Goal: Task Accomplishment & Management: Manage account settings

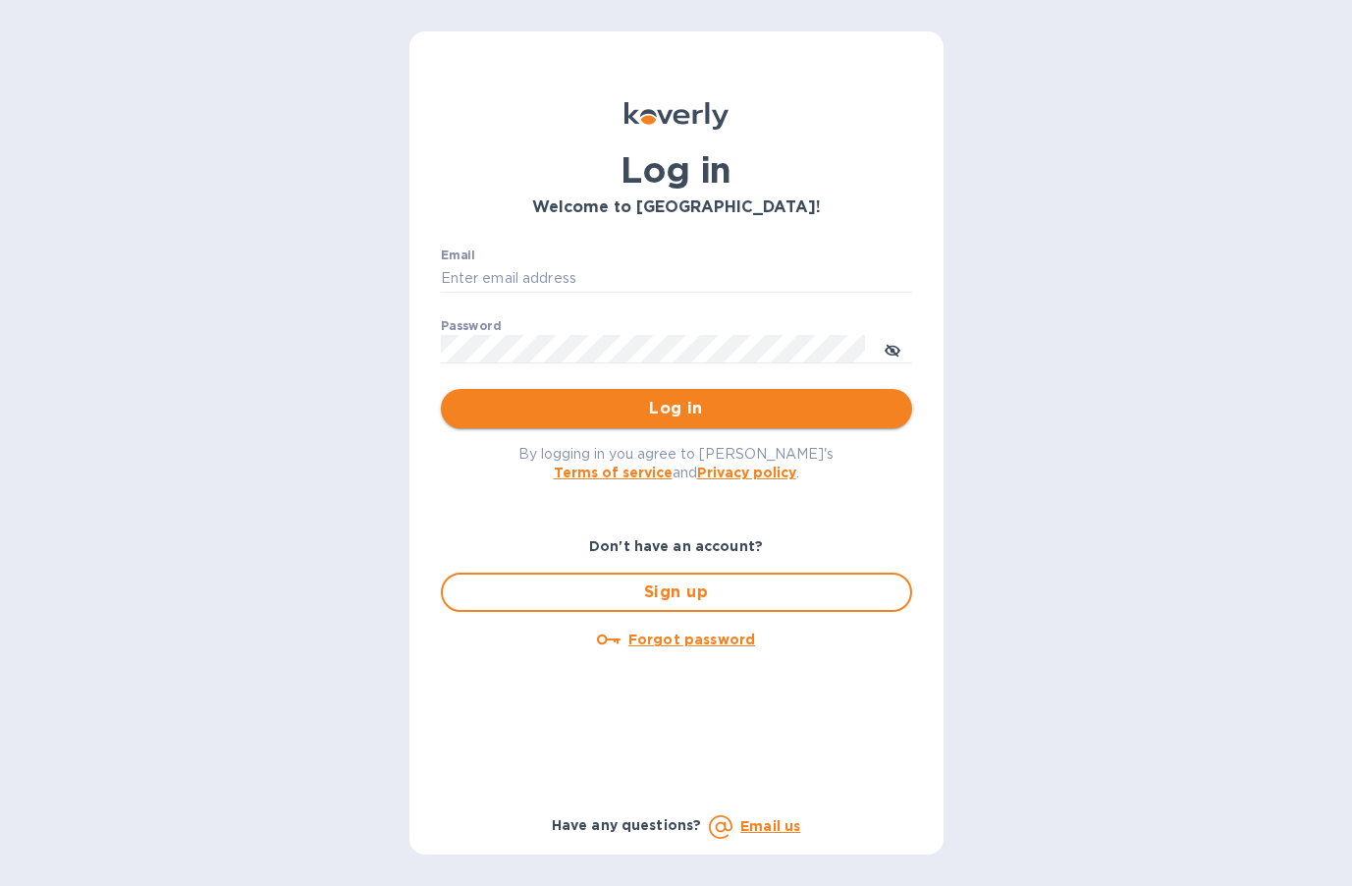
type input "sabrina.mancin@bravonorthamerica.com"
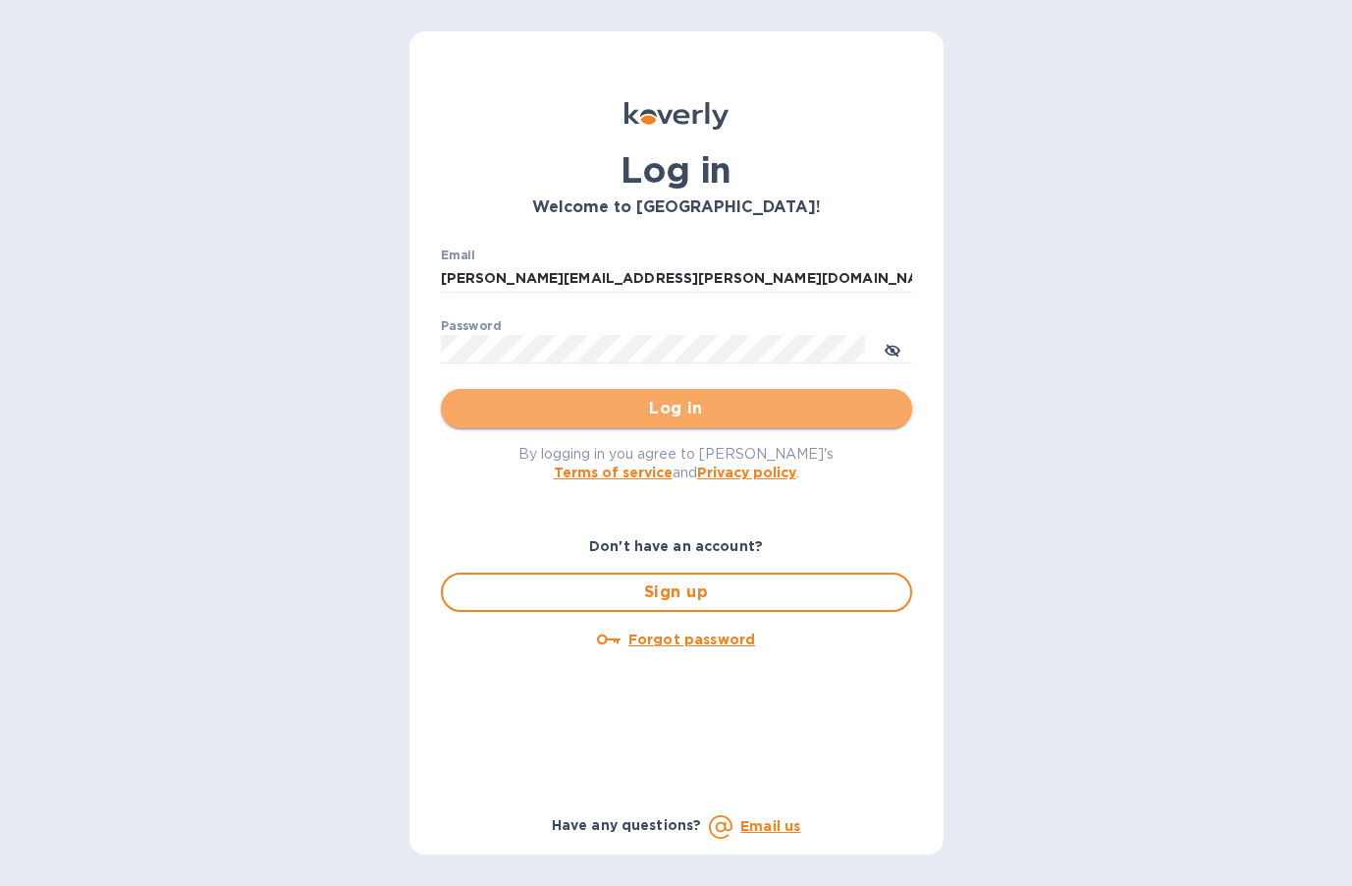
click at [546, 408] on span "Log in" at bounding box center [677, 409] width 440 height 24
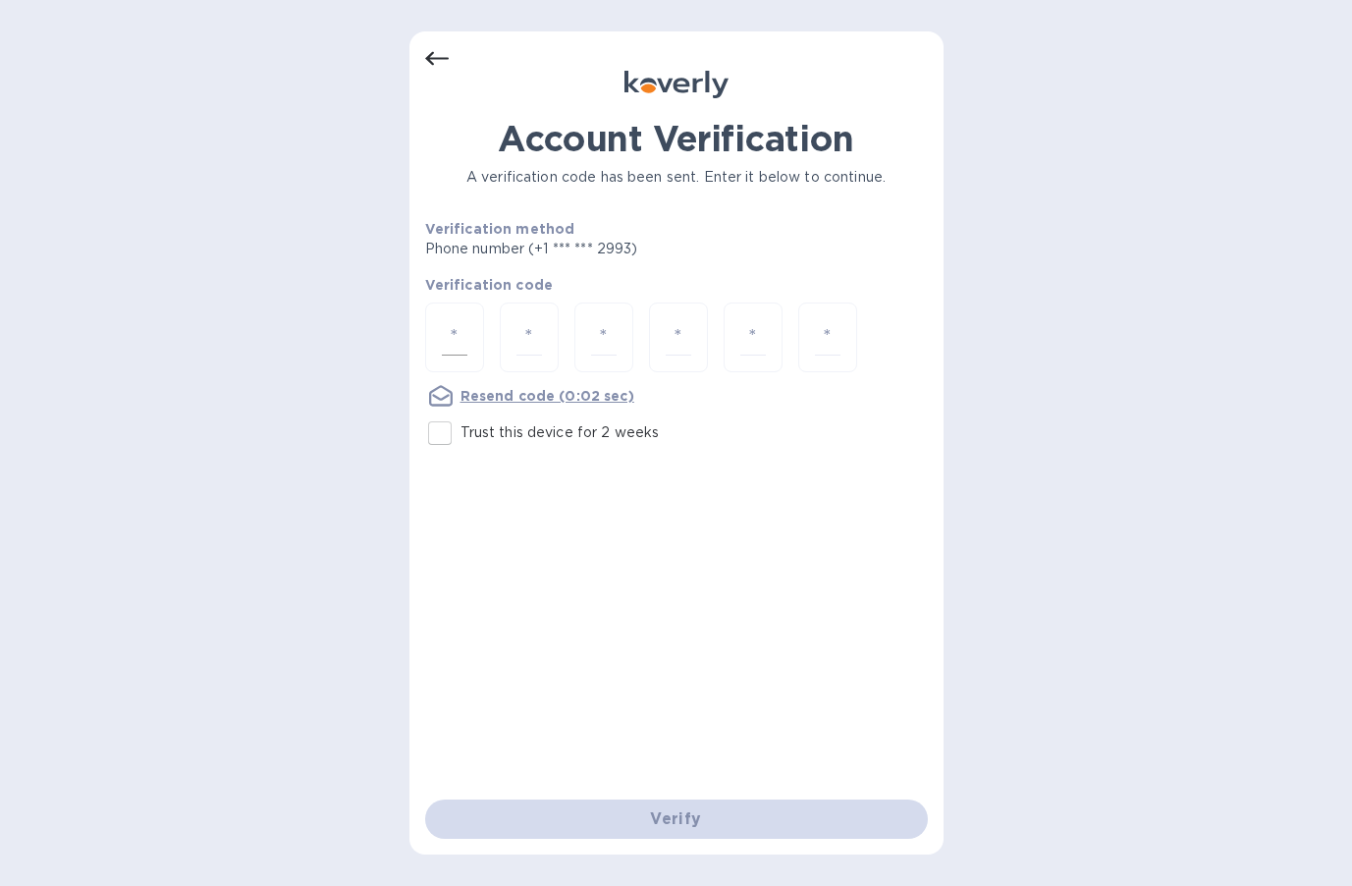
click at [467, 343] on div at bounding box center [454, 337] width 59 height 70
type input "7"
type input "5"
type input "3"
type input "5"
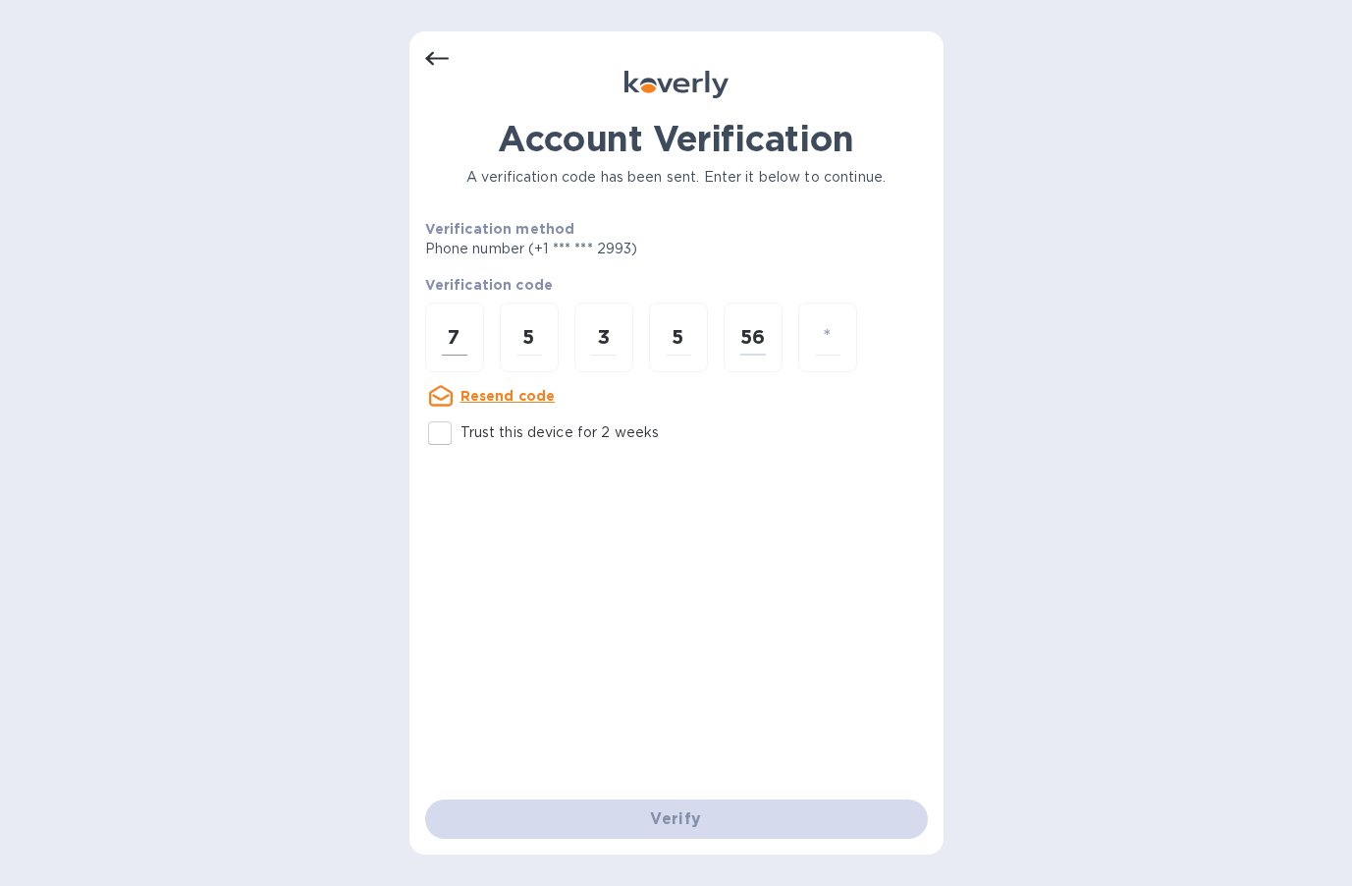
type input "6"
type input "7"
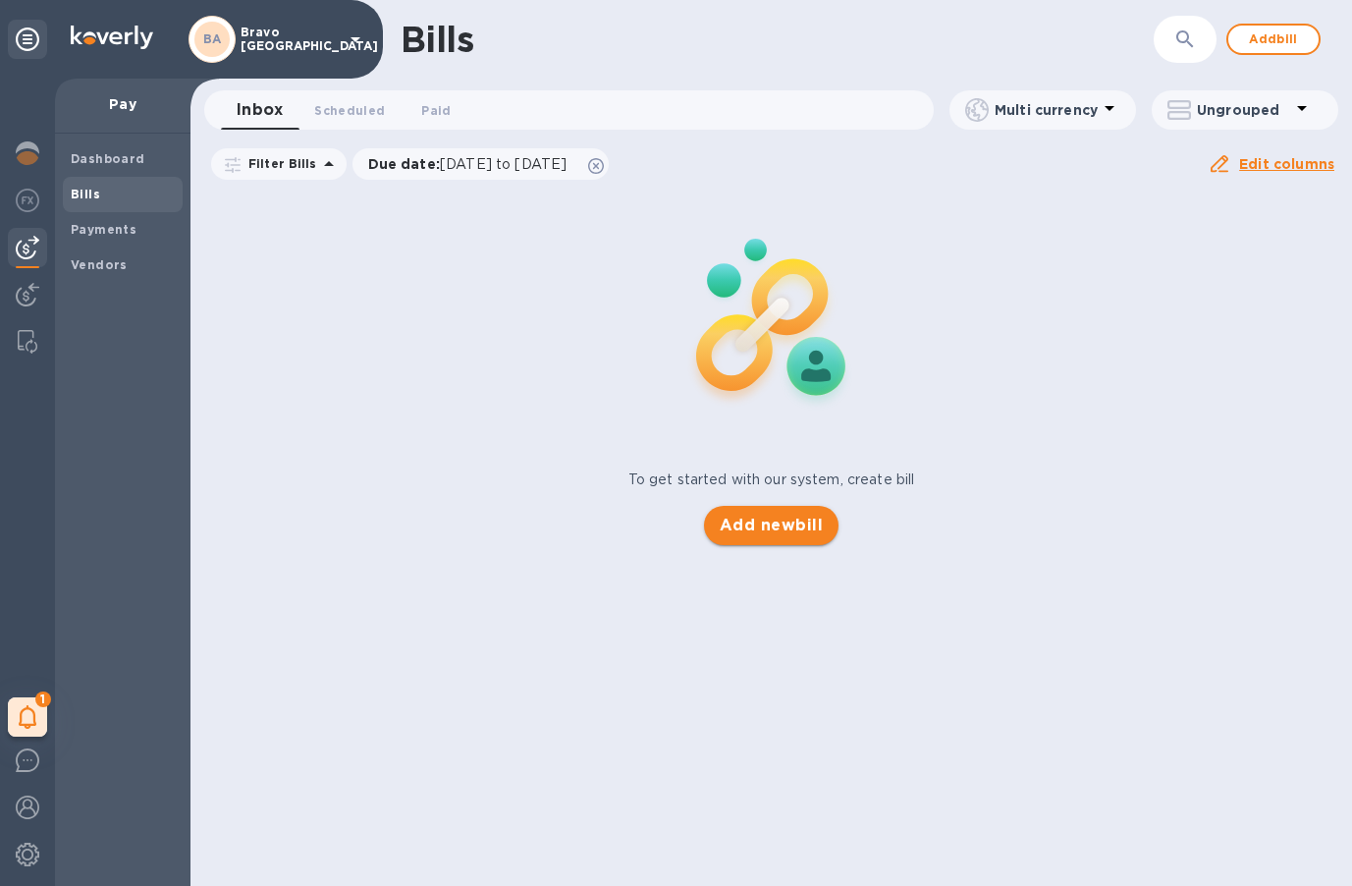
click at [758, 527] on span "Add new bill" at bounding box center [771, 525] width 103 height 24
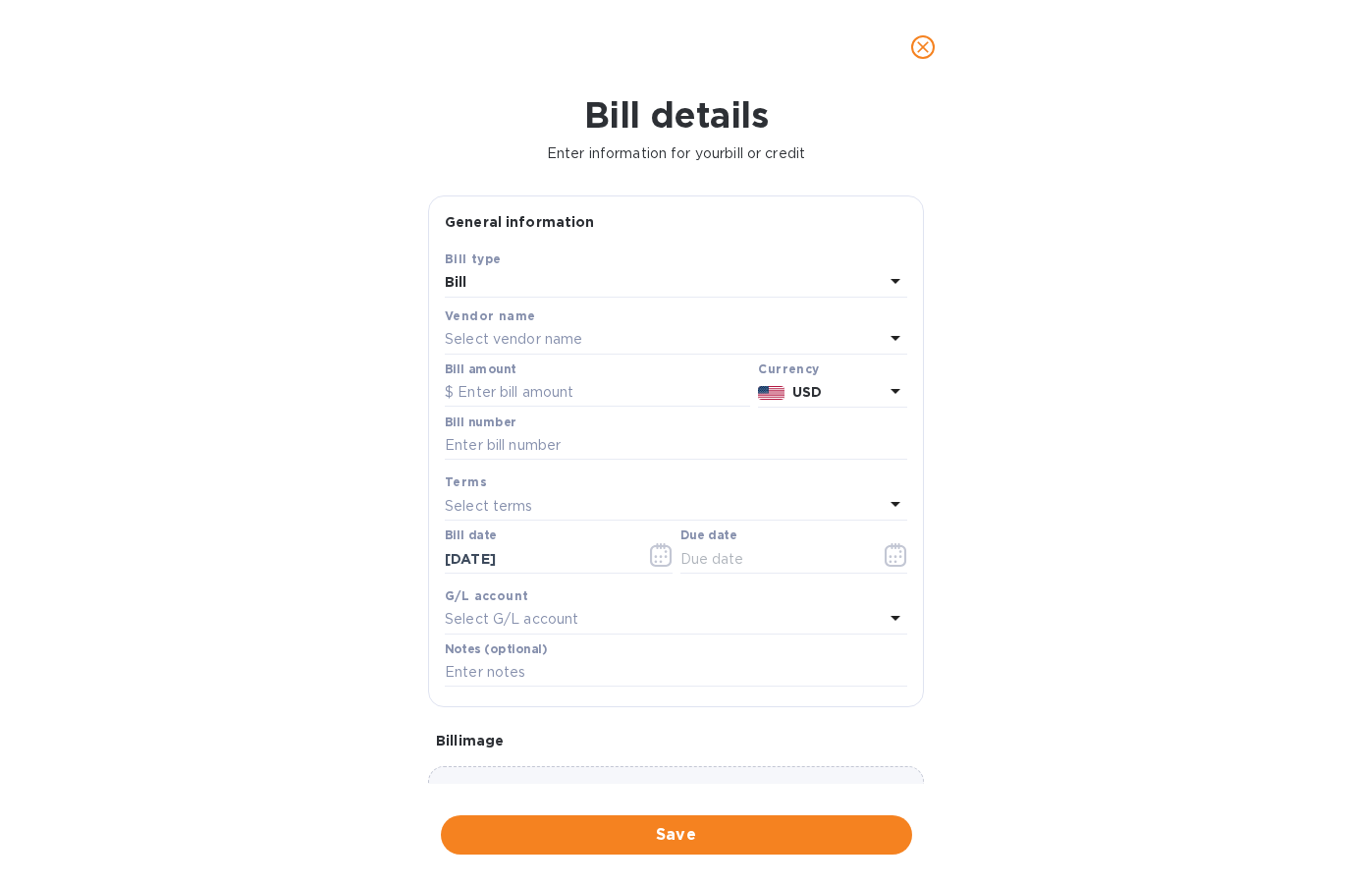
click at [534, 340] on p "Select vendor name" at bounding box center [513, 339] width 137 height 21
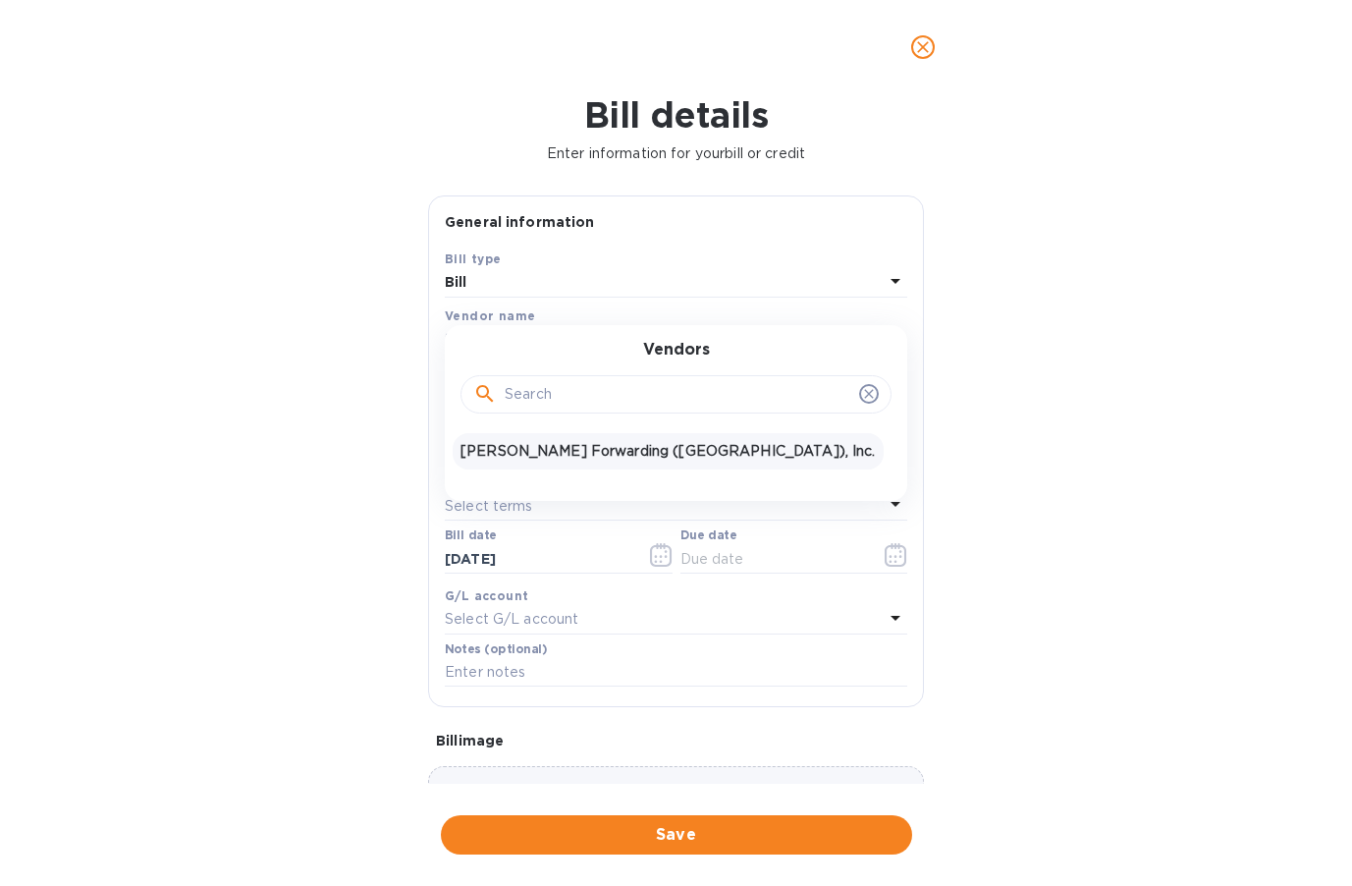
click at [534, 450] on p "[PERSON_NAME] Forwarding ([GEOGRAPHIC_DATA]), Inc." at bounding box center [667, 451] width 415 height 21
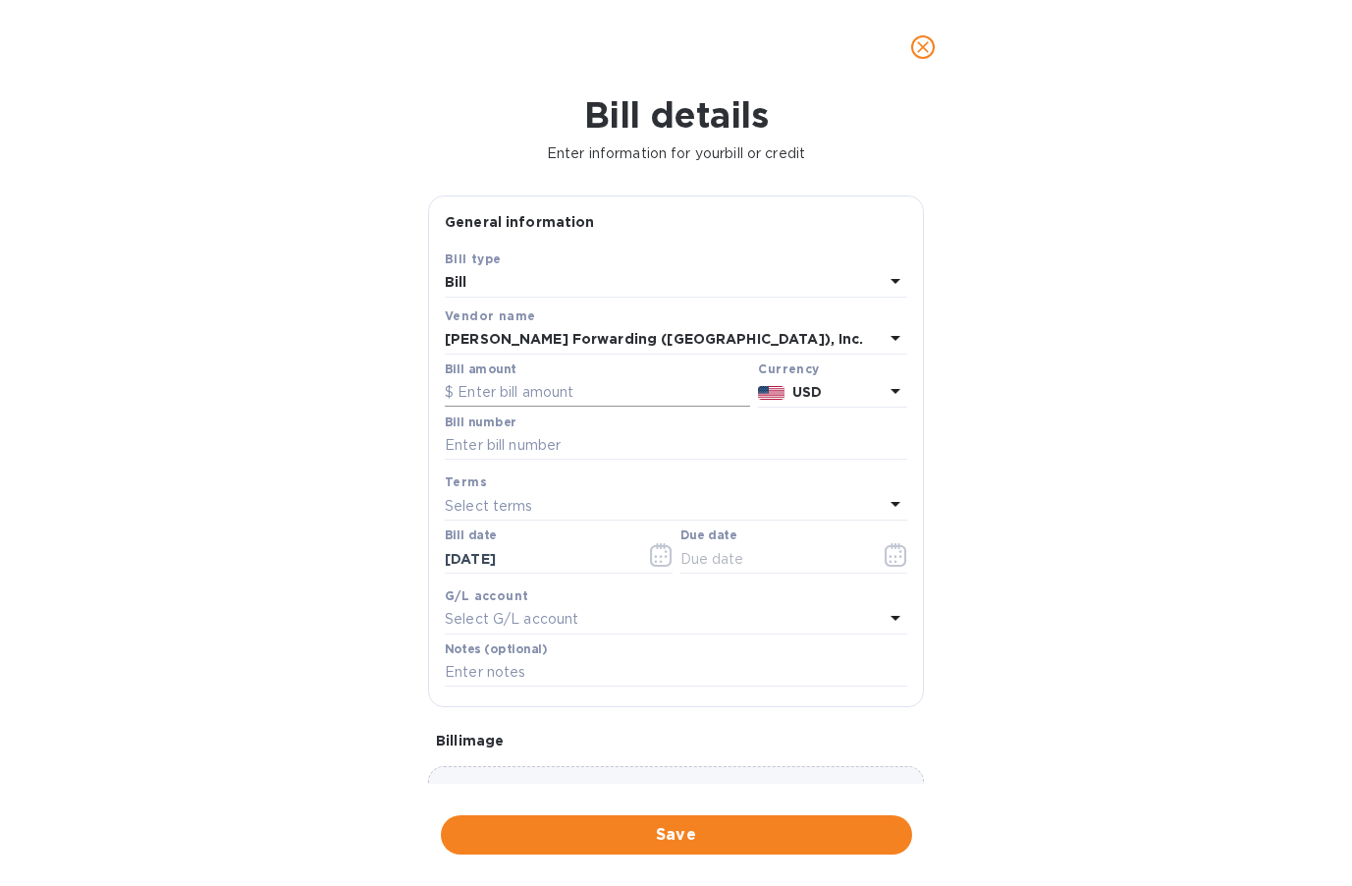
click at [521, 387] on input "text" at bounding box center [597, 392] width 305 height 29
type input "1,100.00"
click at [464, 448] on input "text" at bounding box center [676, 445] width 462 height 29
paste input "CLT503405196"
type input "CLT503405196"
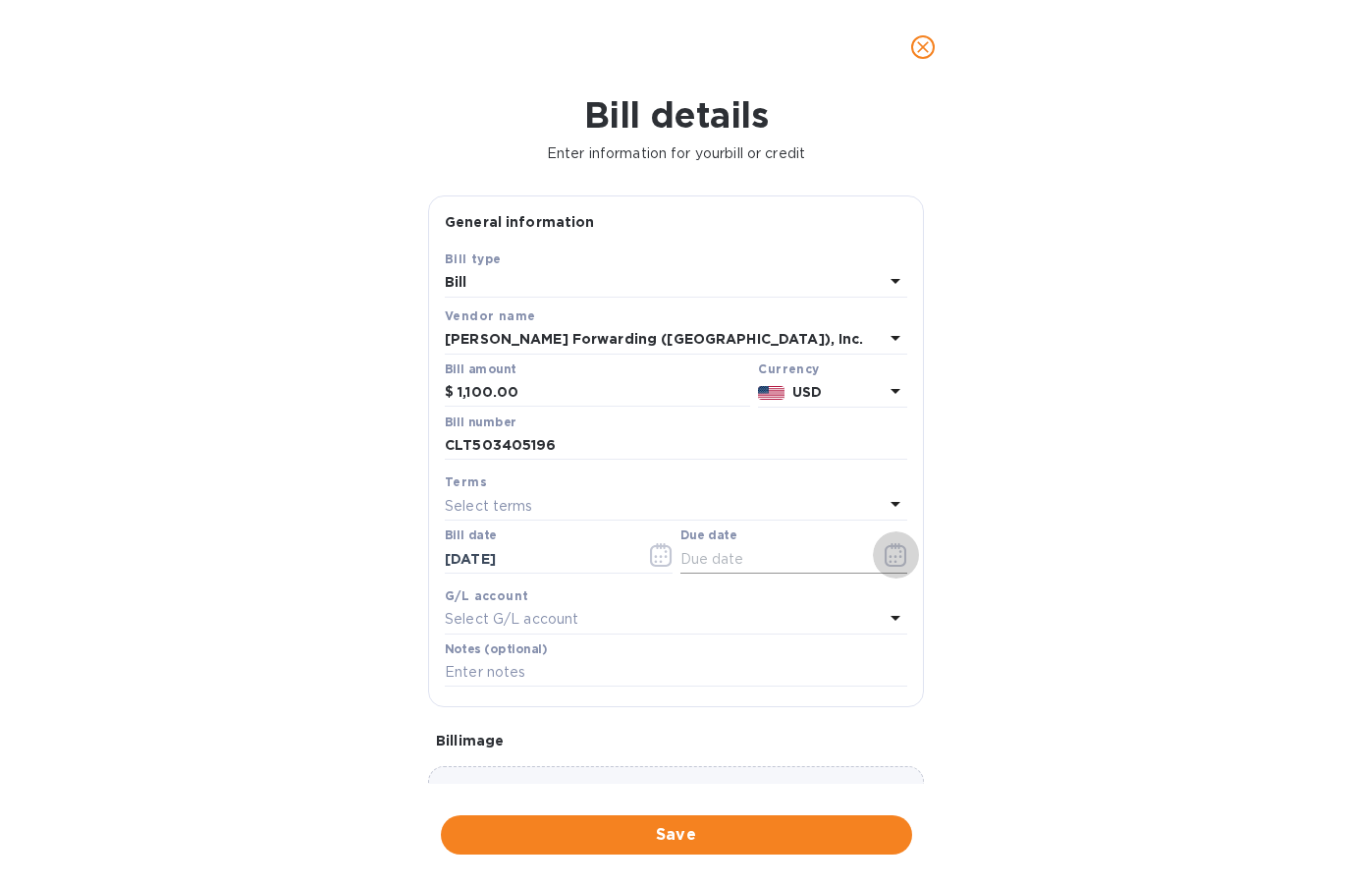
click at [887, 561] on icon "button" at bounding box center [896, 555] width 23 height 24
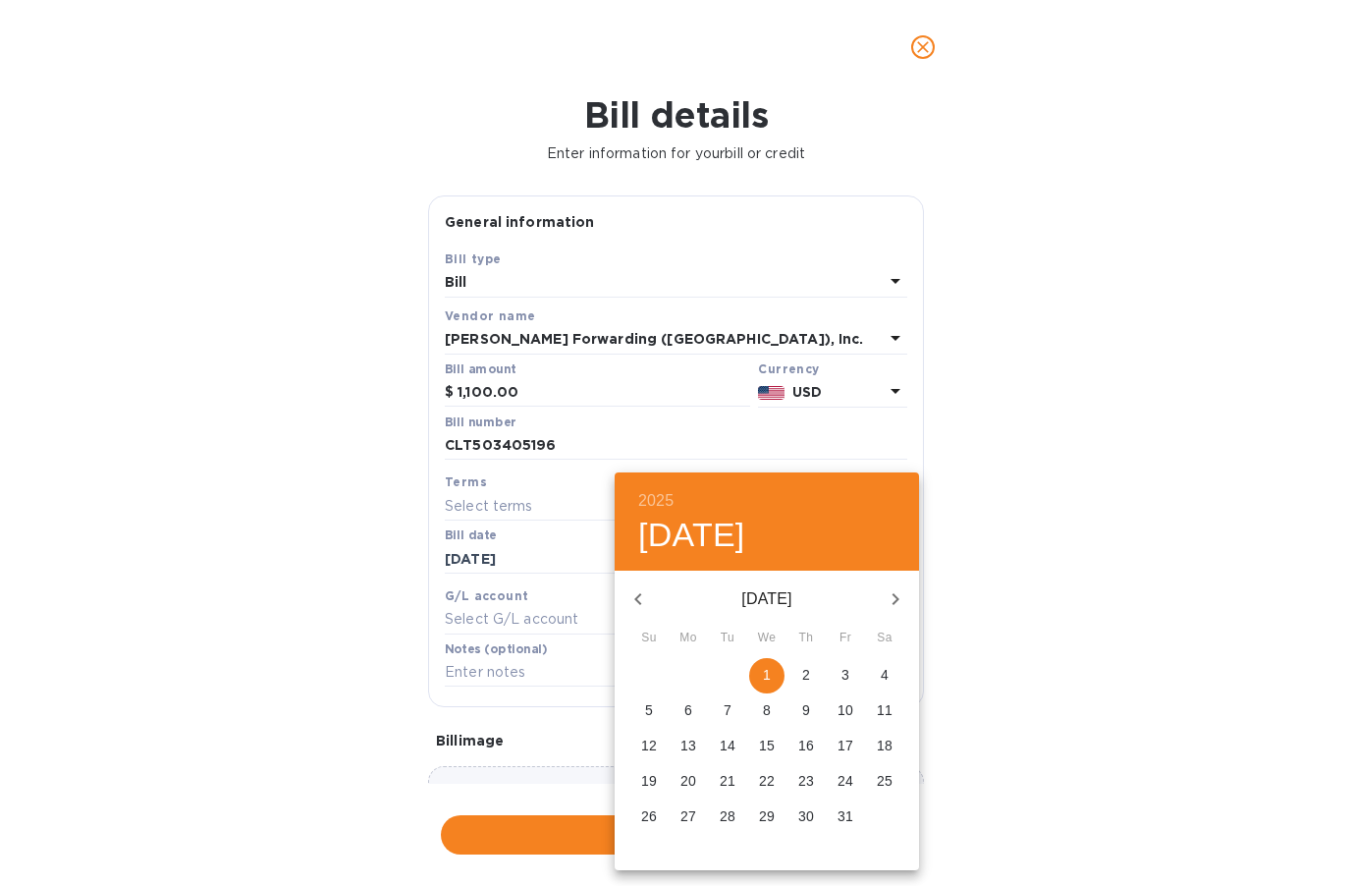
click at [768, 673] on p "1" at bounding box center [767, 675] width 8 height 20
type input "[DATE]"
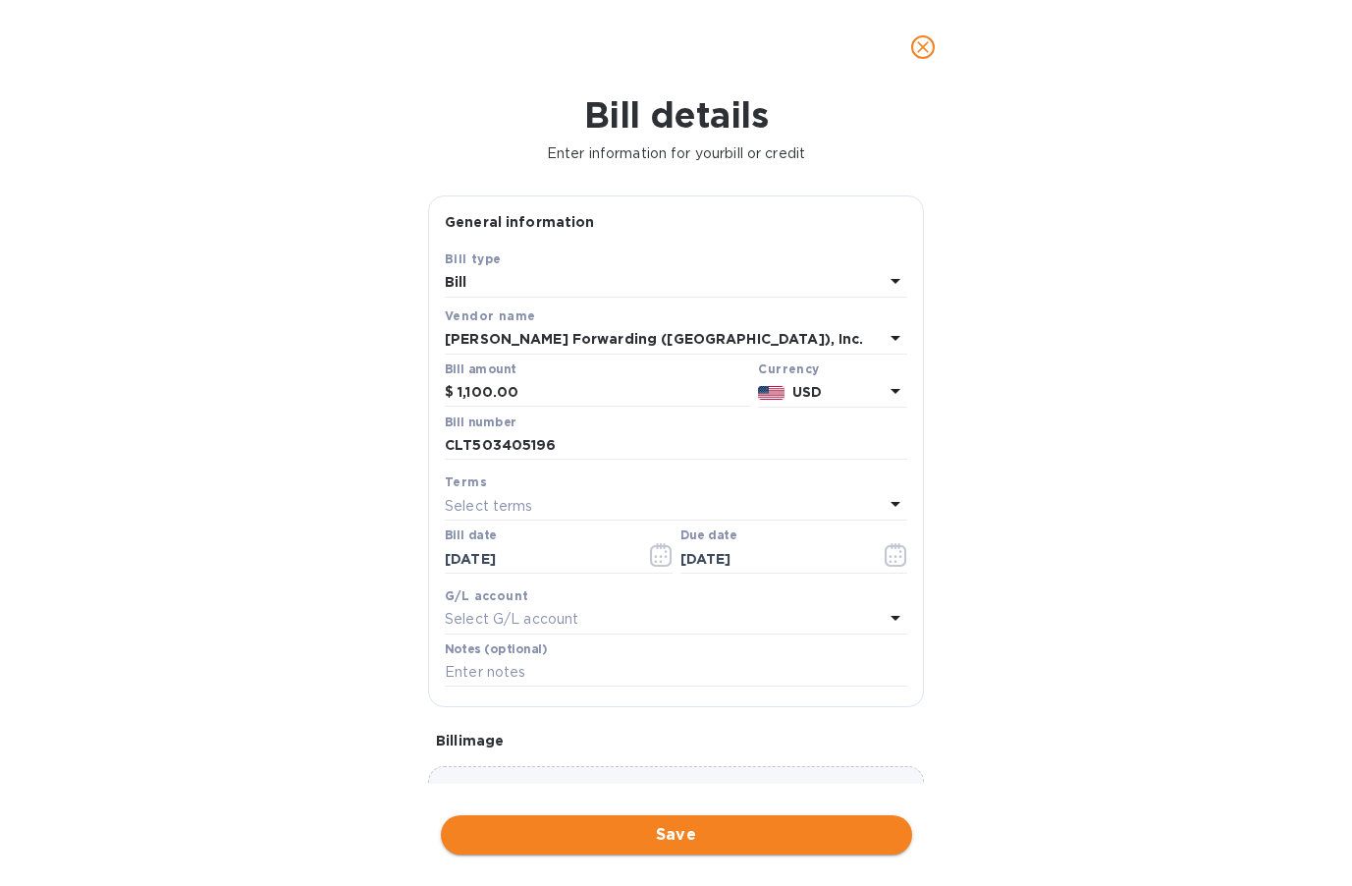
click at [638, 833] on span "Save" at bounding box center [677, 835] width 440 height 24
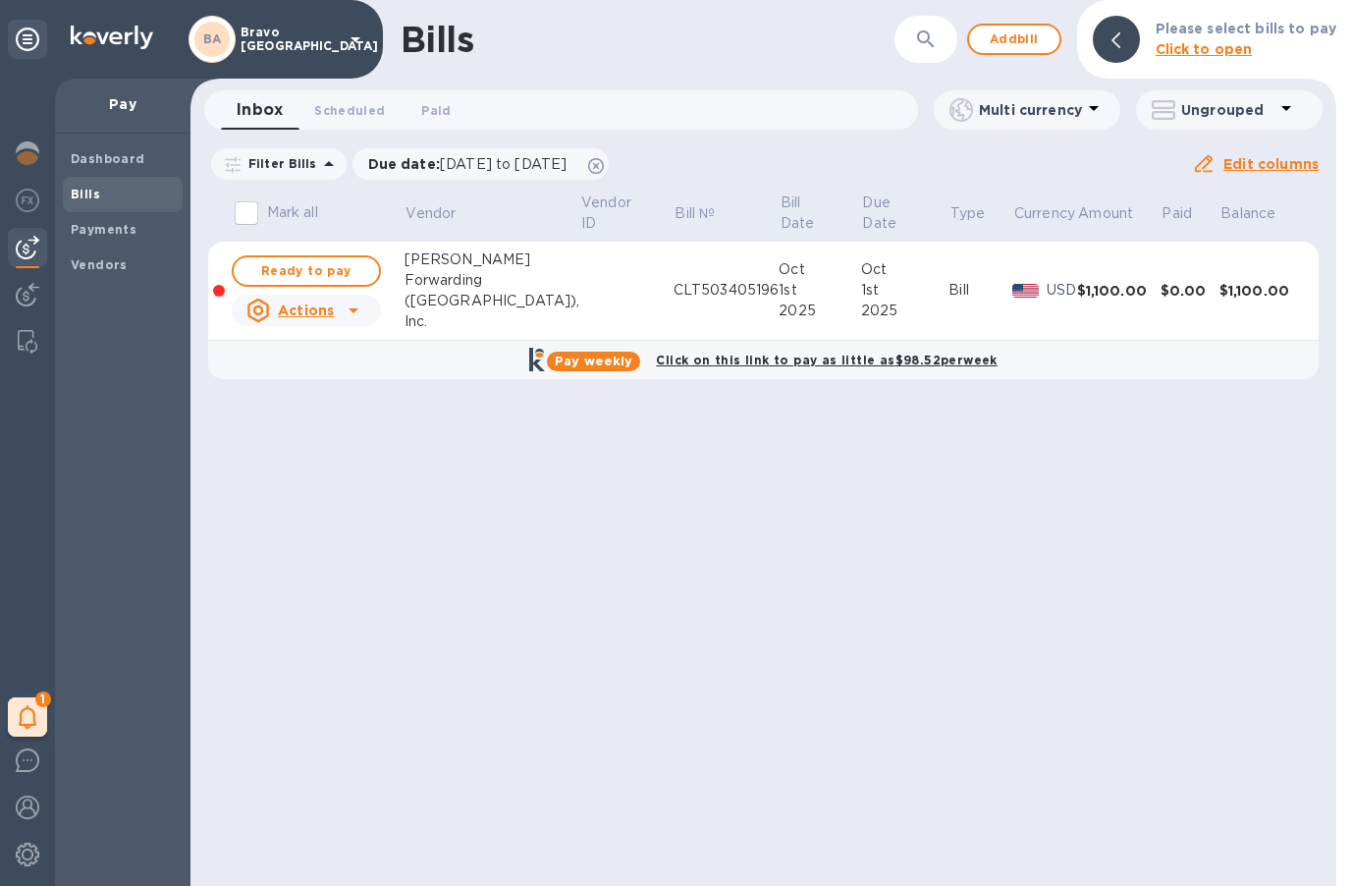
click at [1137, 458] on div "Bills ​ Add bill Please select bills to pay Click to open Inbox 0 Scheduled 0 P…" at bounding box center [763, 443] width 1146 height 886
click at [329, 270] on span "Ready to pay" at bounding box center [306, 271] width 114 height 24
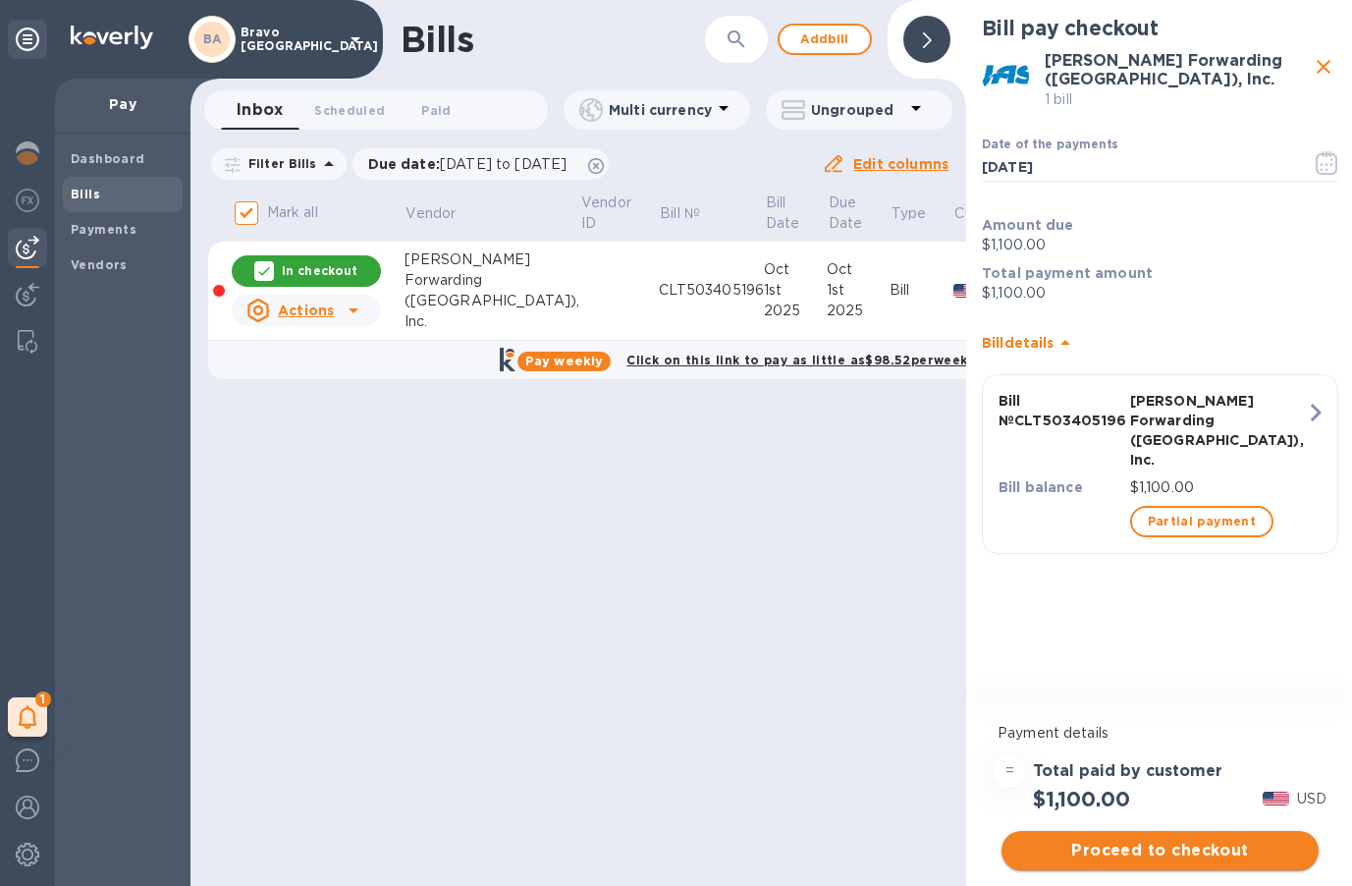
click at [1177, 846] on span "Proceed to checkout" at bounding box center [1160, 850] width 286 height 24
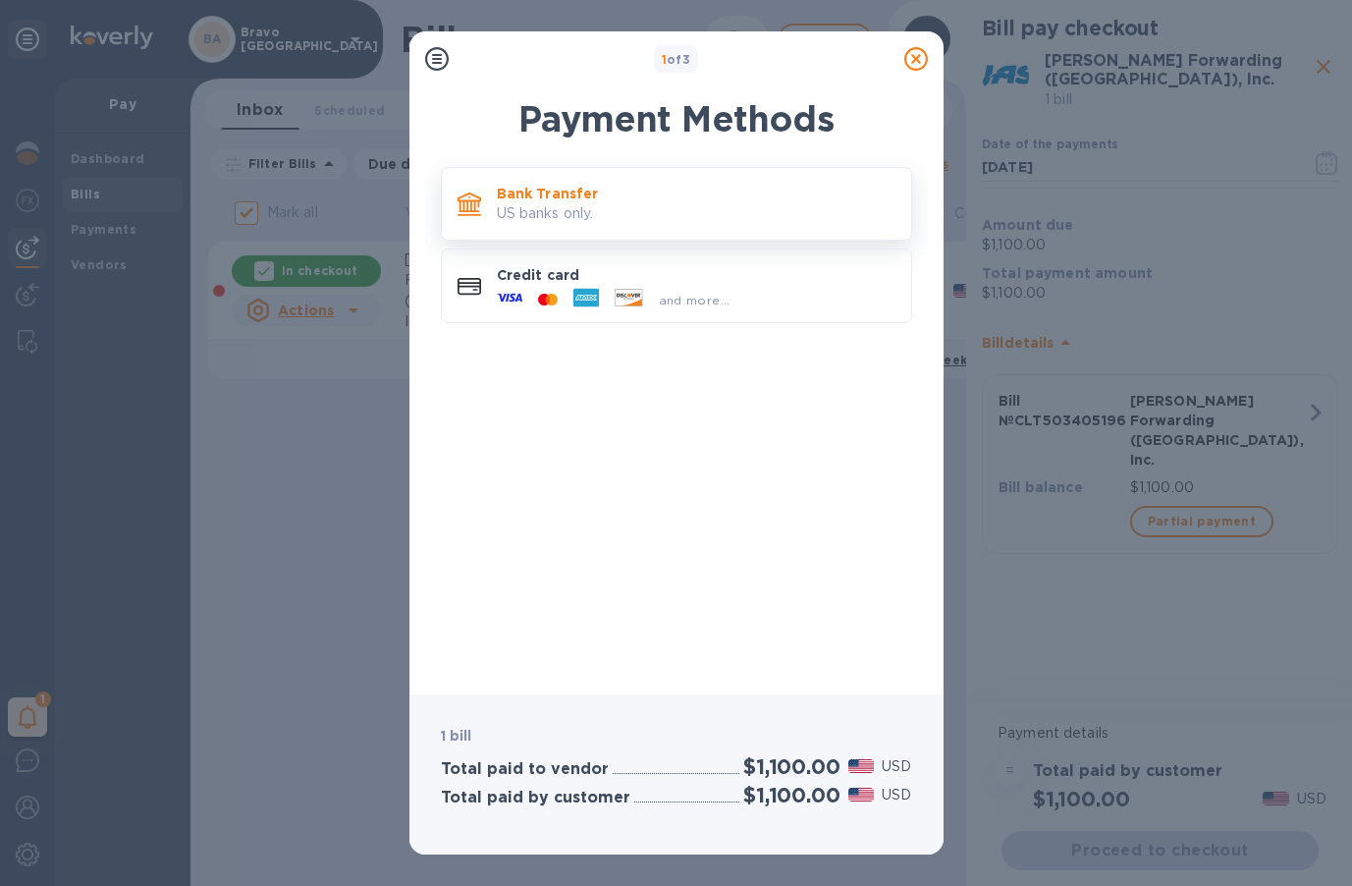
click at [712, 216] on p "US banks only." at bounding box center [696, 213] width 399 height 21
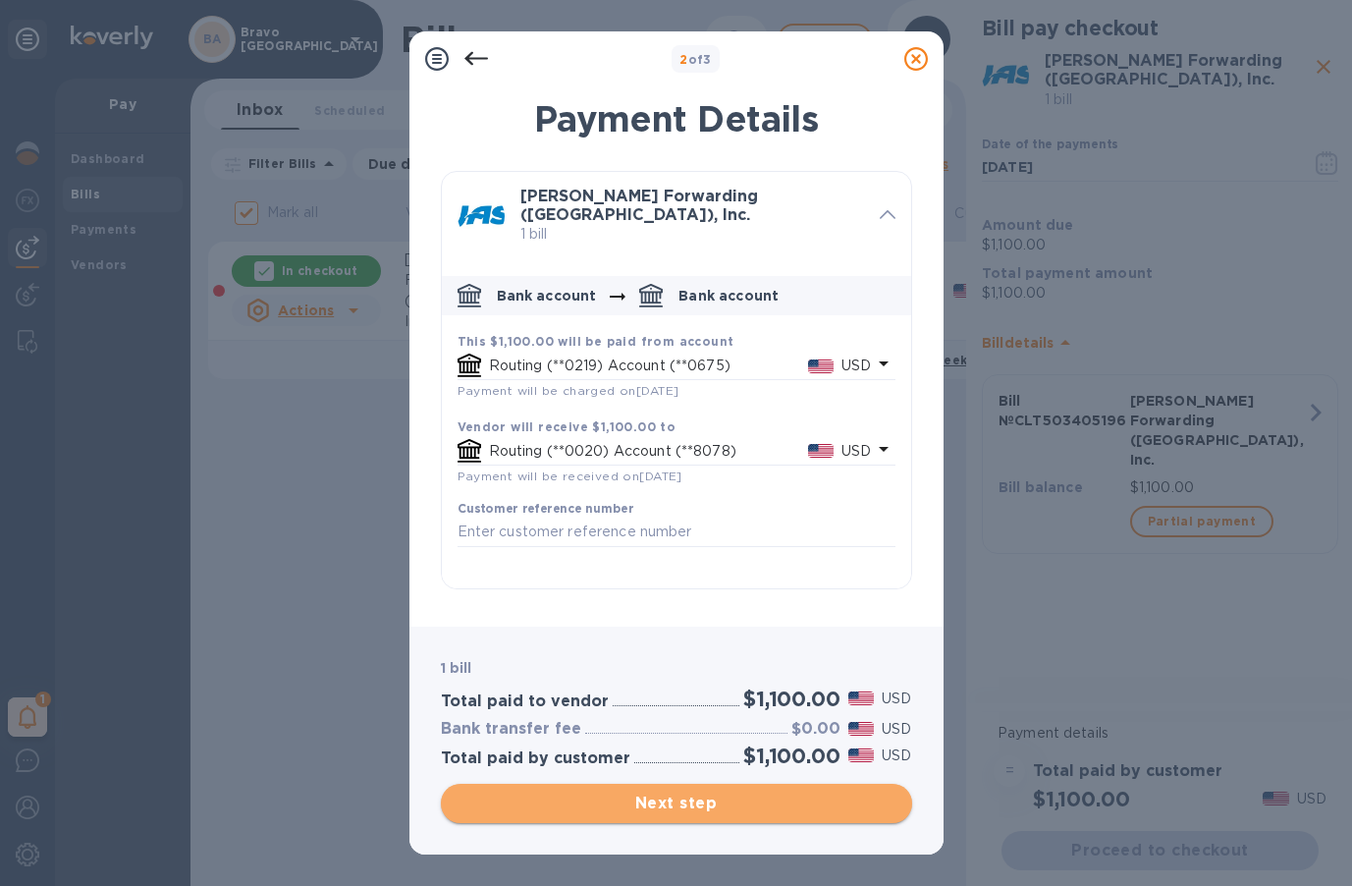
click at [682, 798] on span "Next step" at bounding box center [677, 803] width 440 height 24
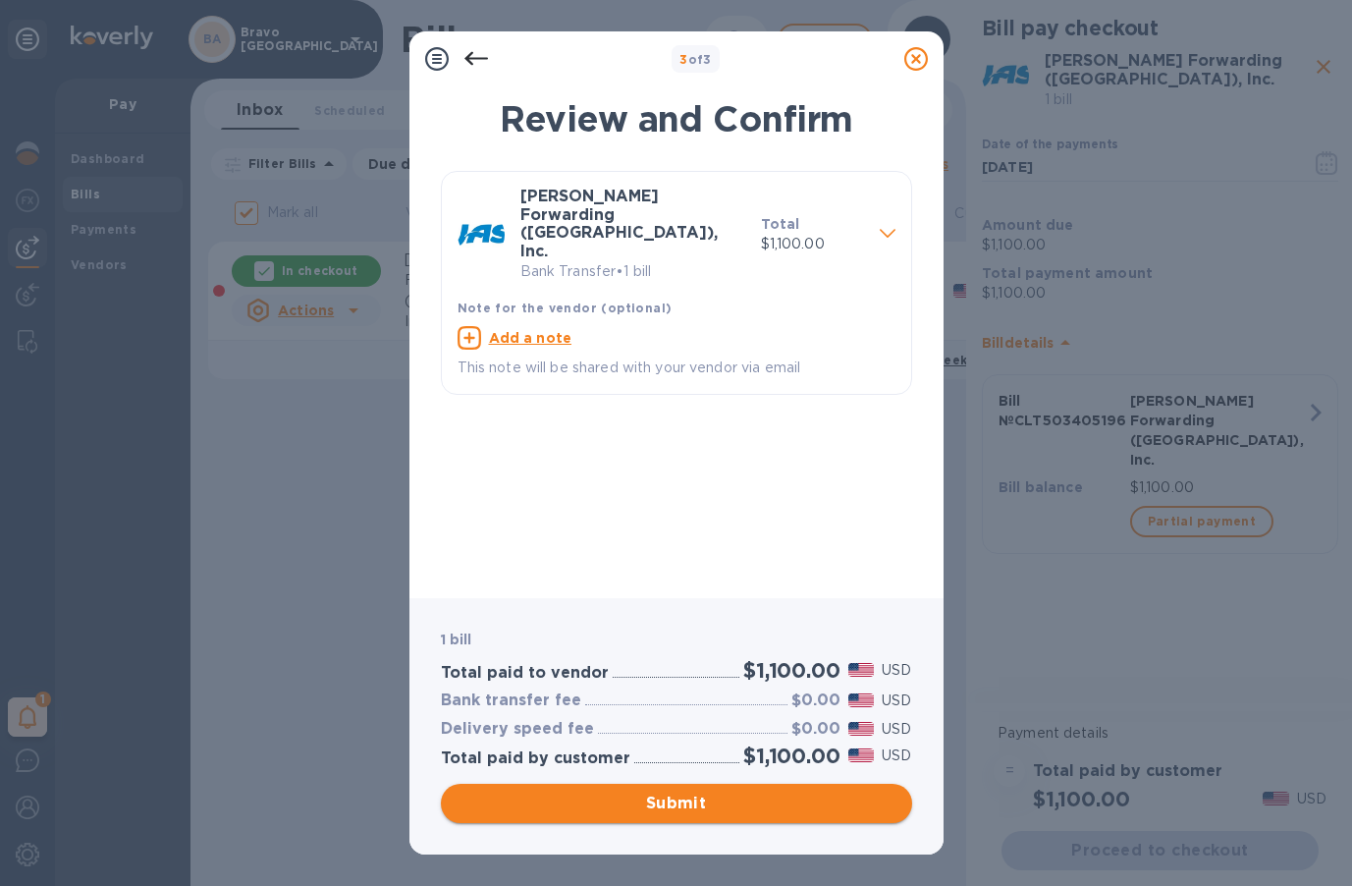
click at [668, 812] on span "Submit" at bounding box center [677, 803] width 440 height 24
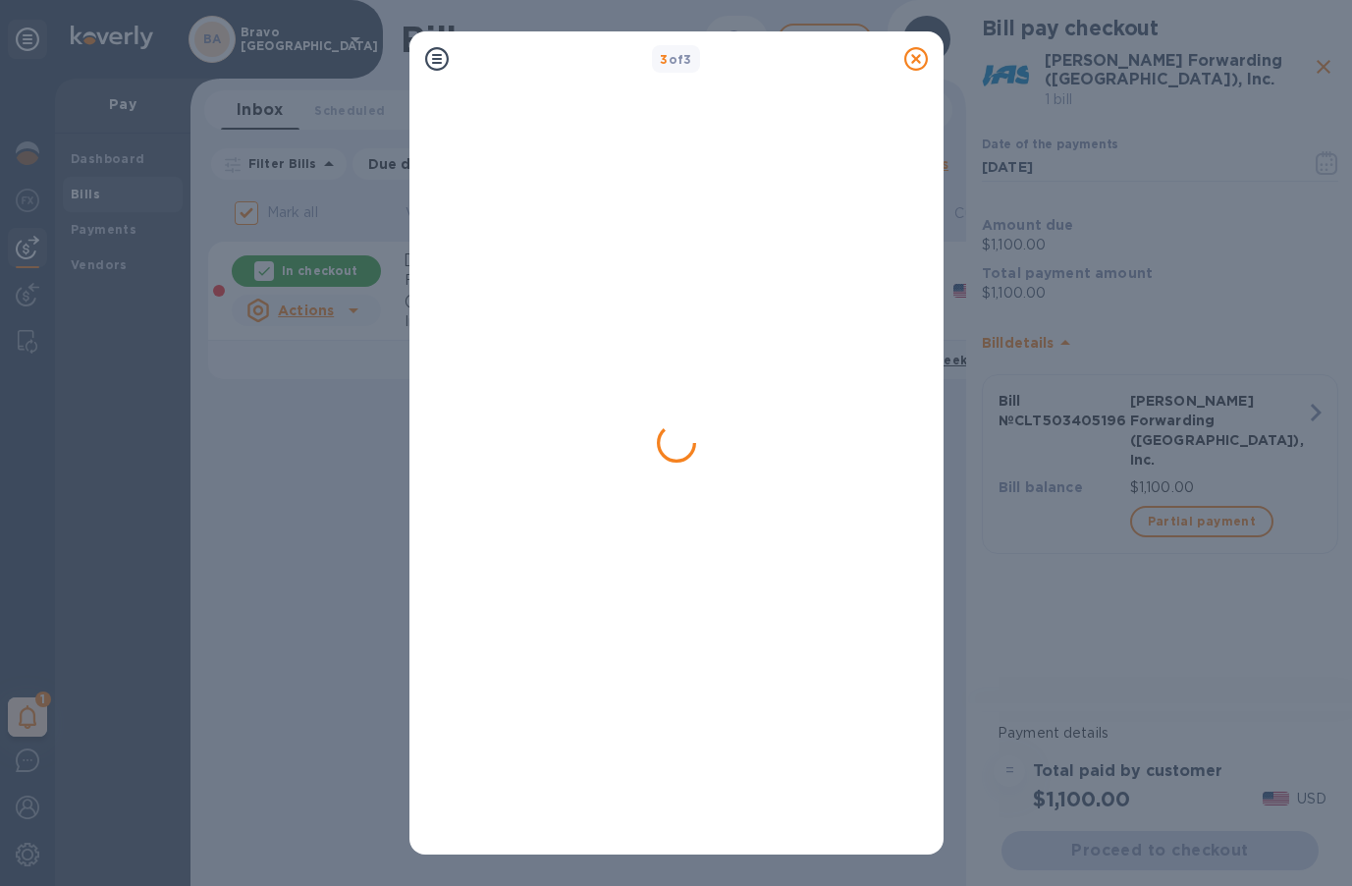
checkbox input "false"
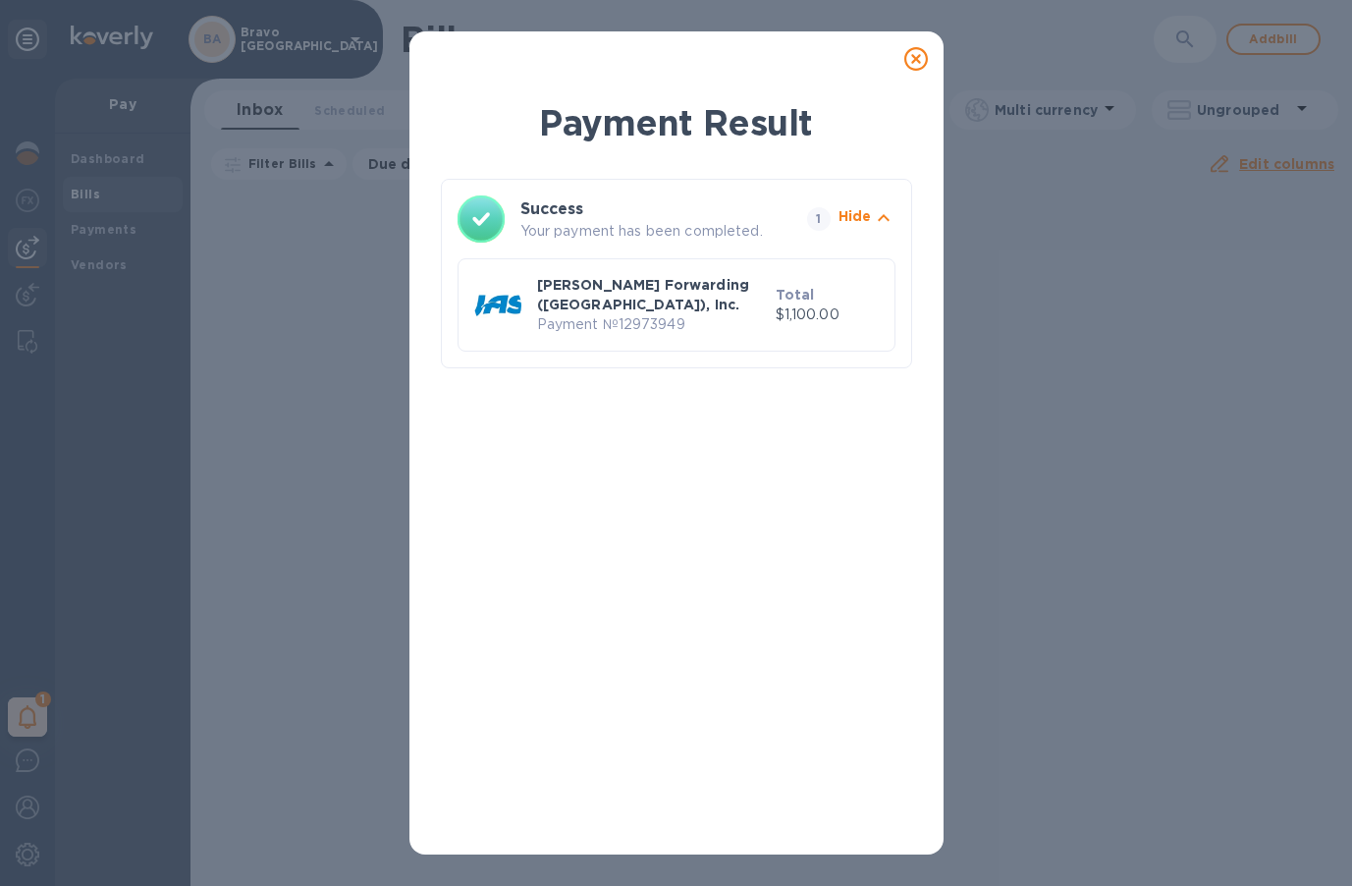
click at [917, 58] on icon at bounding box center [916, 59] width 24 height 24
